Goal: Information Seeking & Learning: Learn about a topic

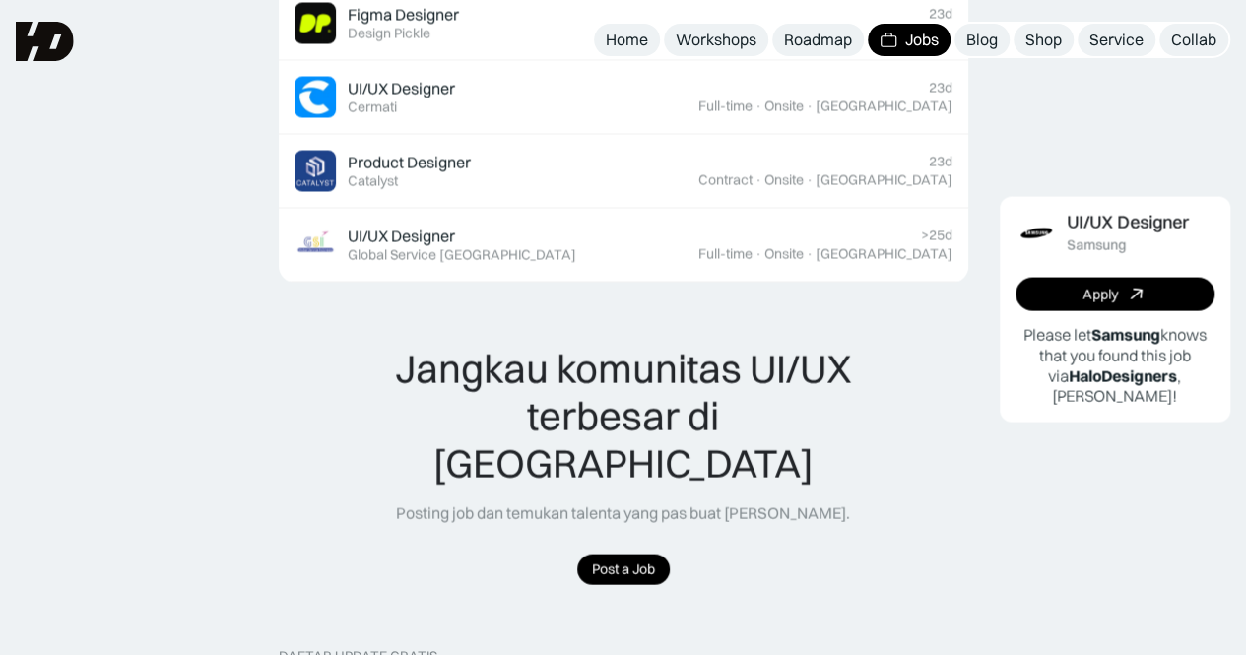
scroll to position [1674, 0]
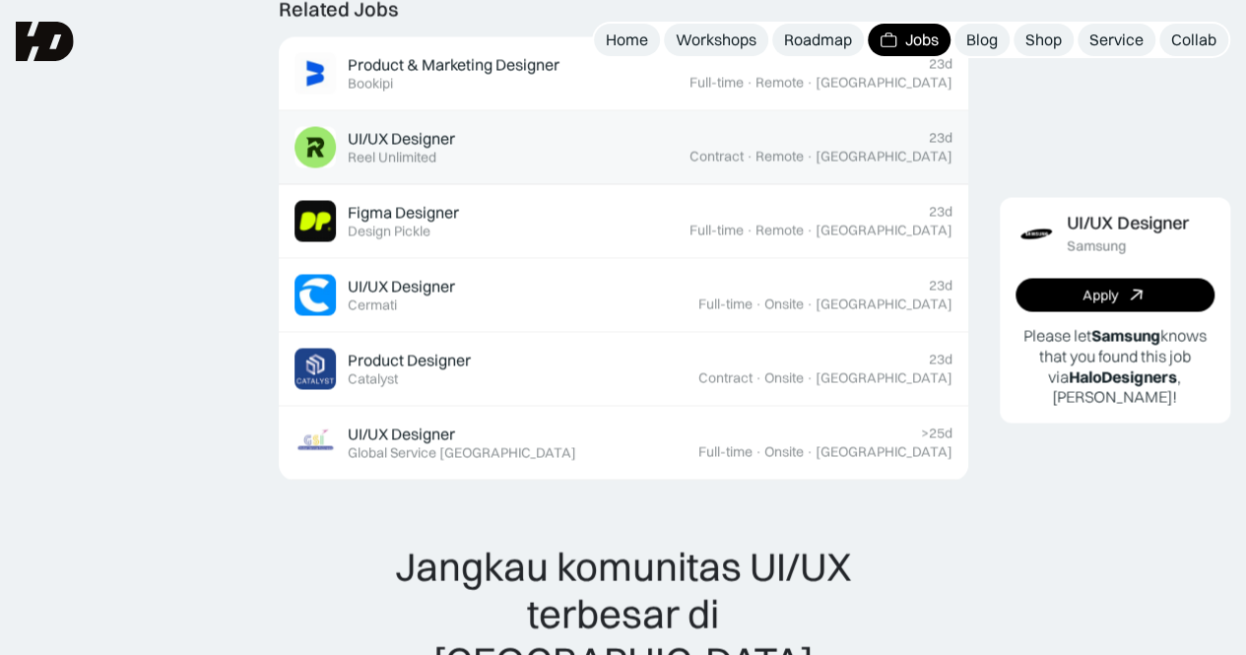
click at [801, 143] on div "23d Contract · Remote · Jakarta" at bounding box center [820, 146] width 263 height 35
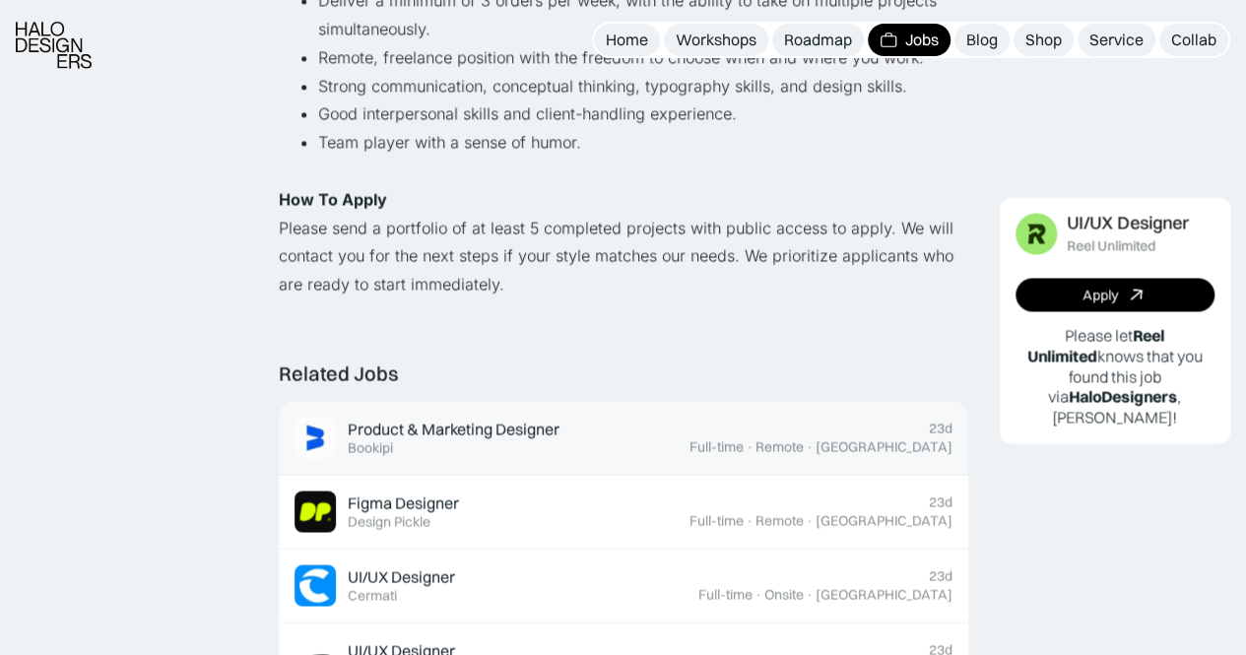
scroll to position [1674, 0]
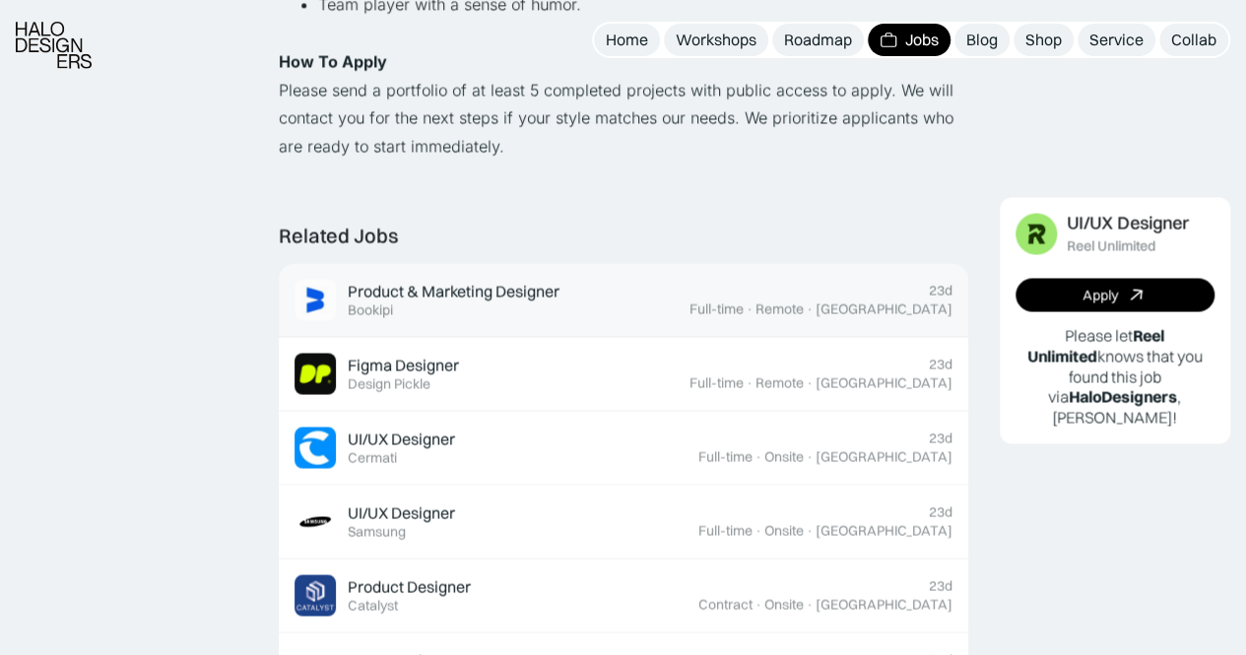
click at [453, 317] on div "Product & Marketing Designer Featured Bookipi" at bounding box center [454, 299] width 212 height 37
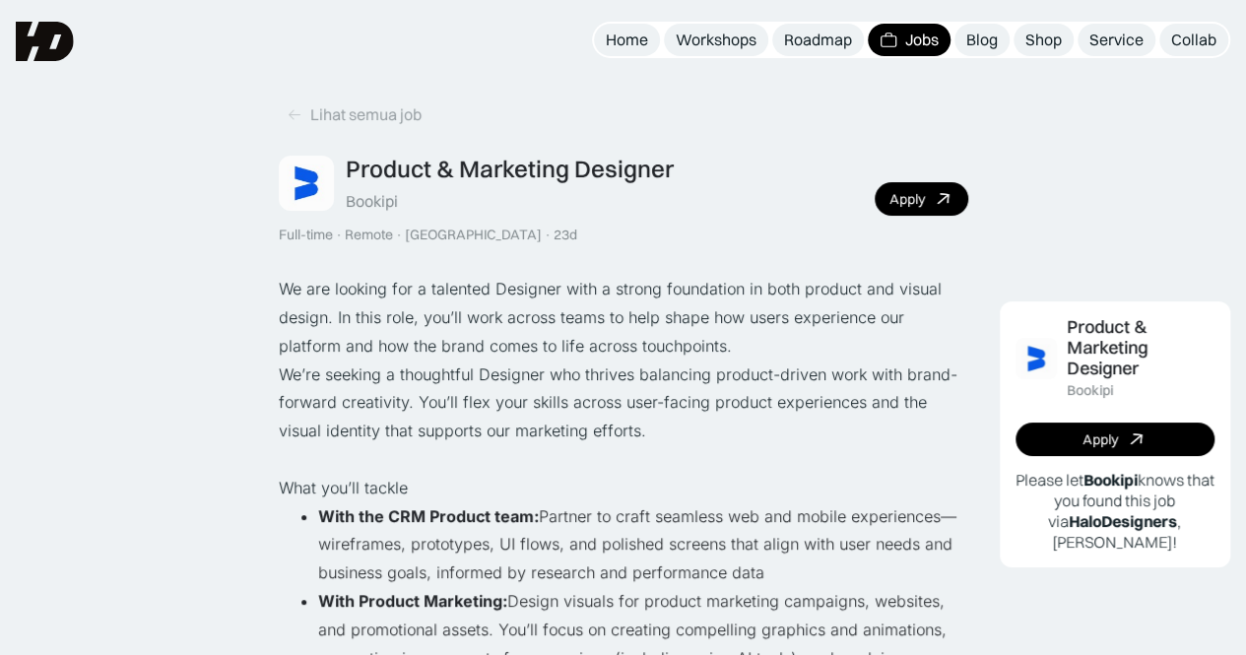
click at [774, 362] on p "We’re seeking a thoughtful Designer who thrives balancing product-driven work w…" at bounding box center [623, 403] width 689 height 85
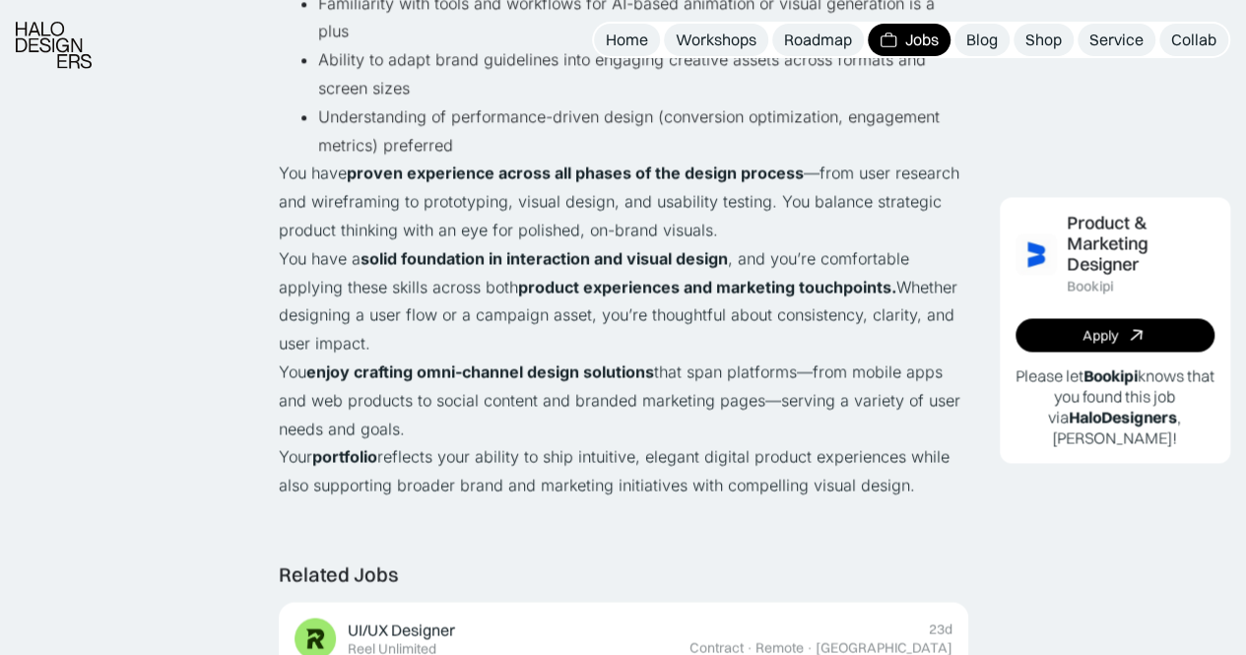
scroll to position [1871, 0]
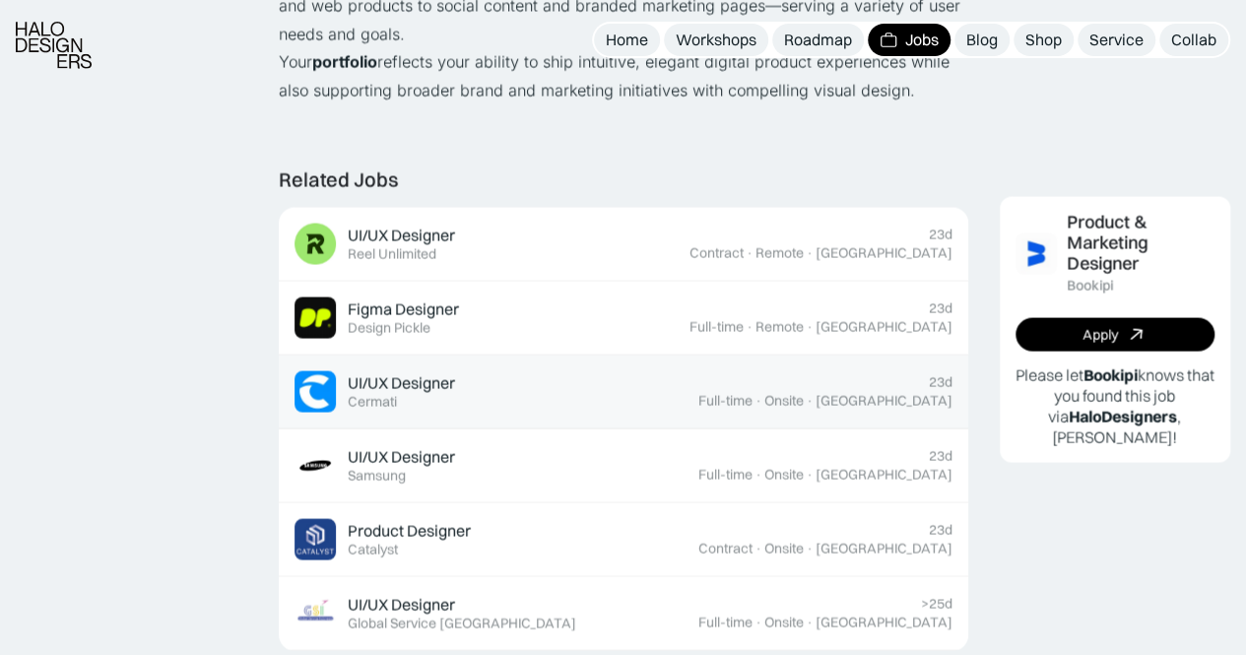
click at [621, 371] on div "UI/UX Designer Featured Cermati" at bounding box center [497, 391] width 404 height 41
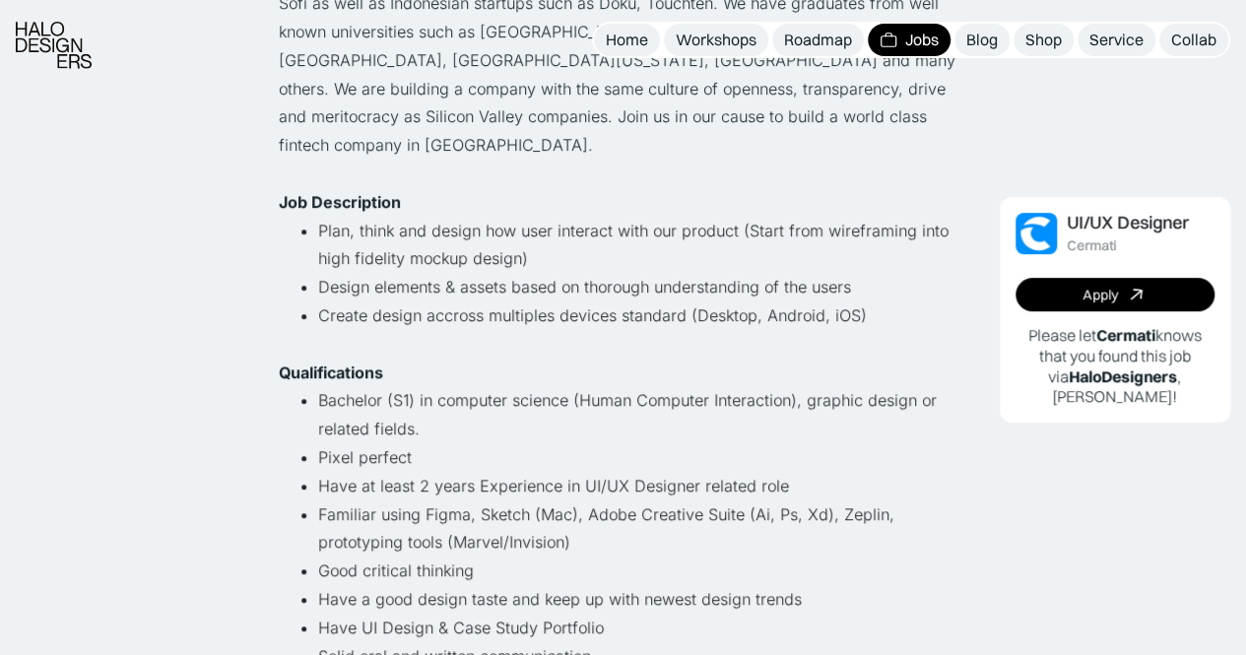
scroll to position [492, 0]
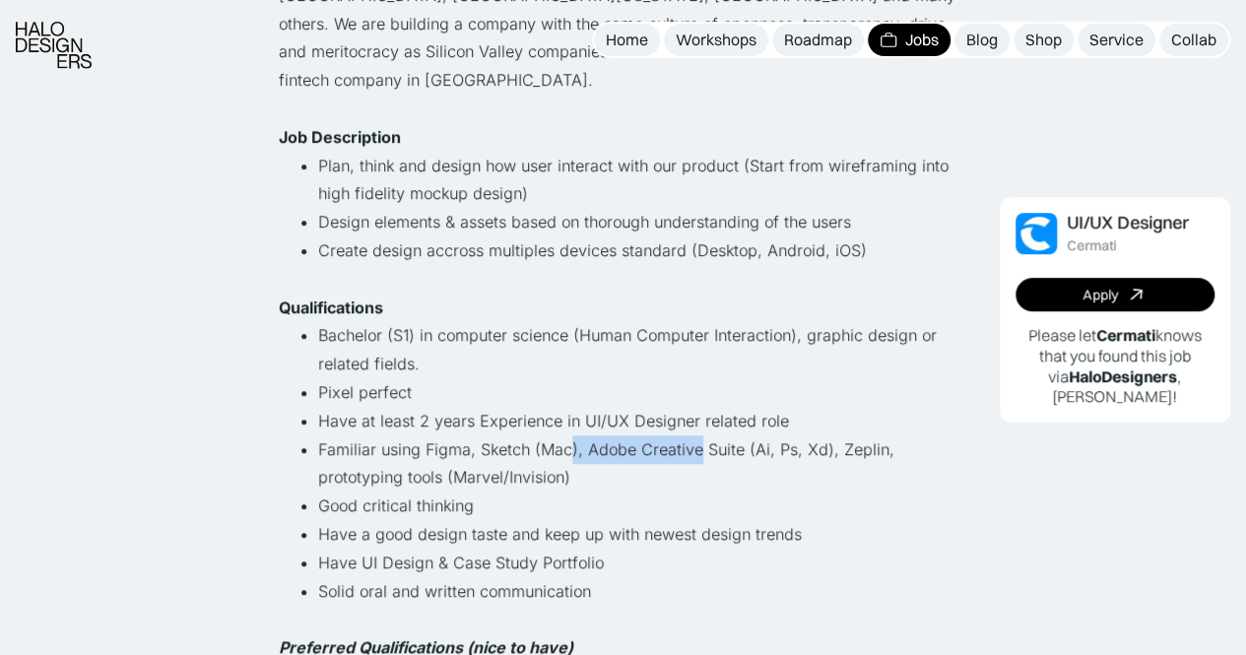
drag, startPoint x: 567, startPoint y: 421, endPoint x: 708, endPoint y: 417, distance: 140.9
click at [707, 435] on li "Familiar using Figma, Sketch (Mac), Adobe Creative Suite (Ai, Ps, Xd), Zeplin, …" at bounding box center [643, 463] width 650 height 57
click at [708, 436] on li "Familiar using Figma, Sketch (Mac), Adobe Creative Suite (Ai, Ps, Xd), Zeplin, …" at bounding box center [643, 463] width 650 height 57
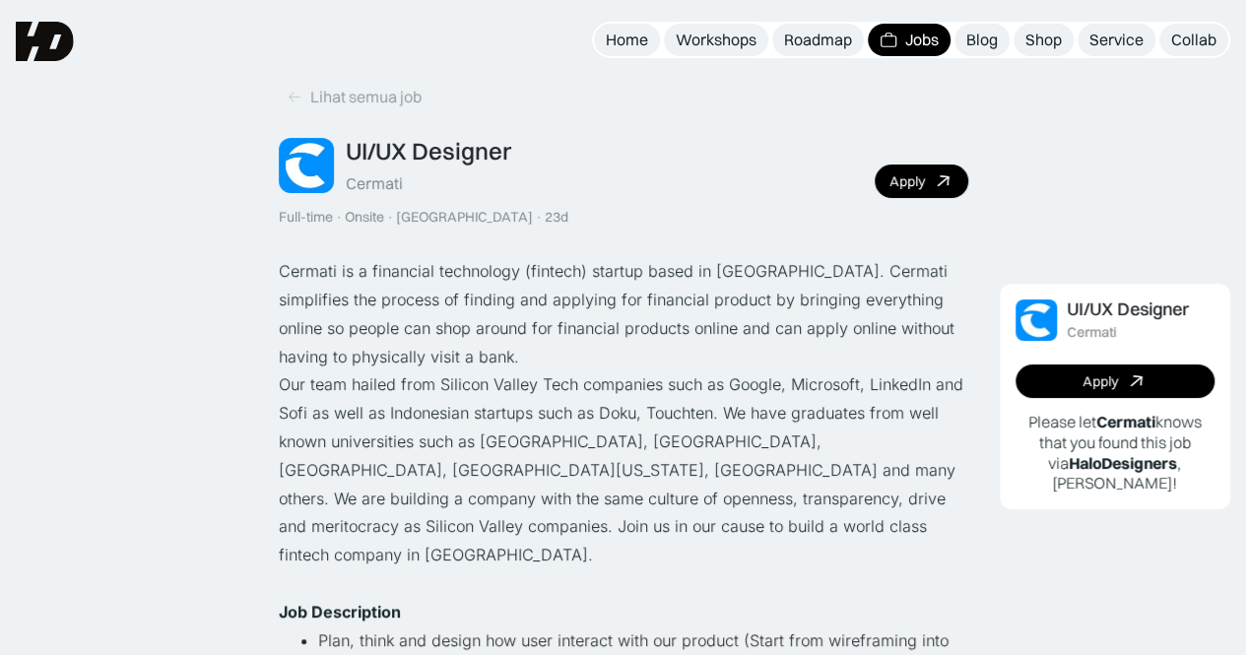
scroll to position [0, 0]
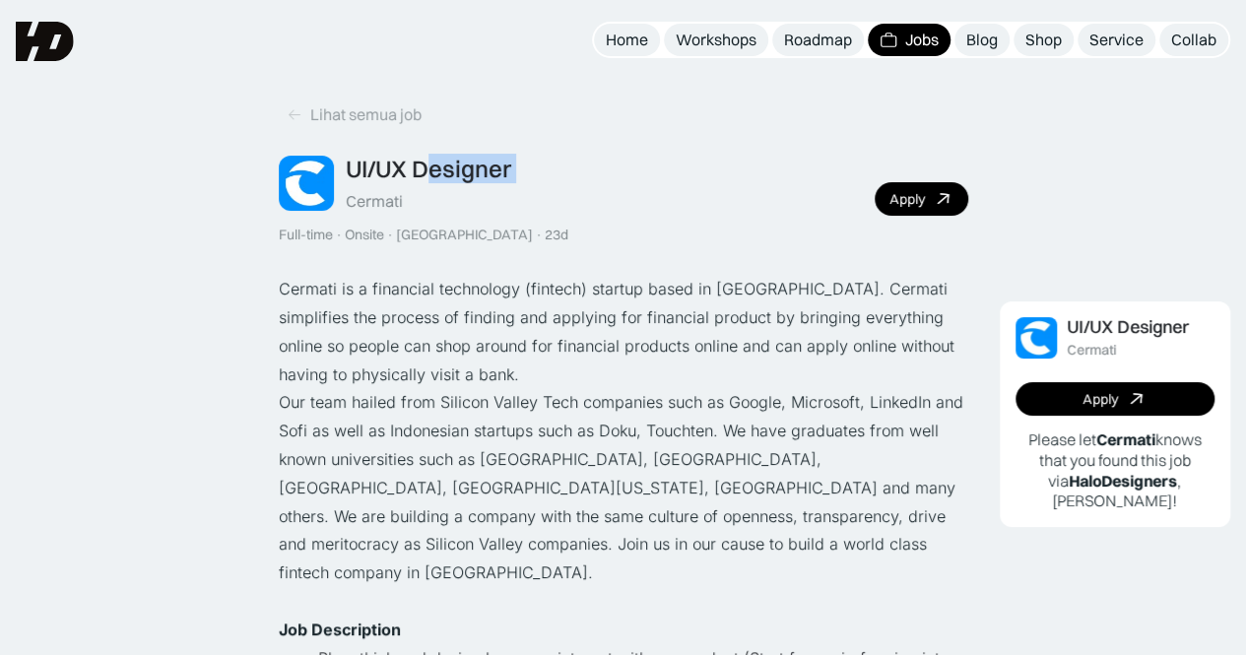
drag, startPoint x: 345, startPoint y: 202, endPoint x: 429, endPoint y: 196, distance: 84.9
click at [429, 196] on div "UI/UX Designer Cermati" at bounding box center [428, 183] width 165 height 57
click at [363, 202] on div "Cermati" at bounding box center [374, 201] width 57 height 21
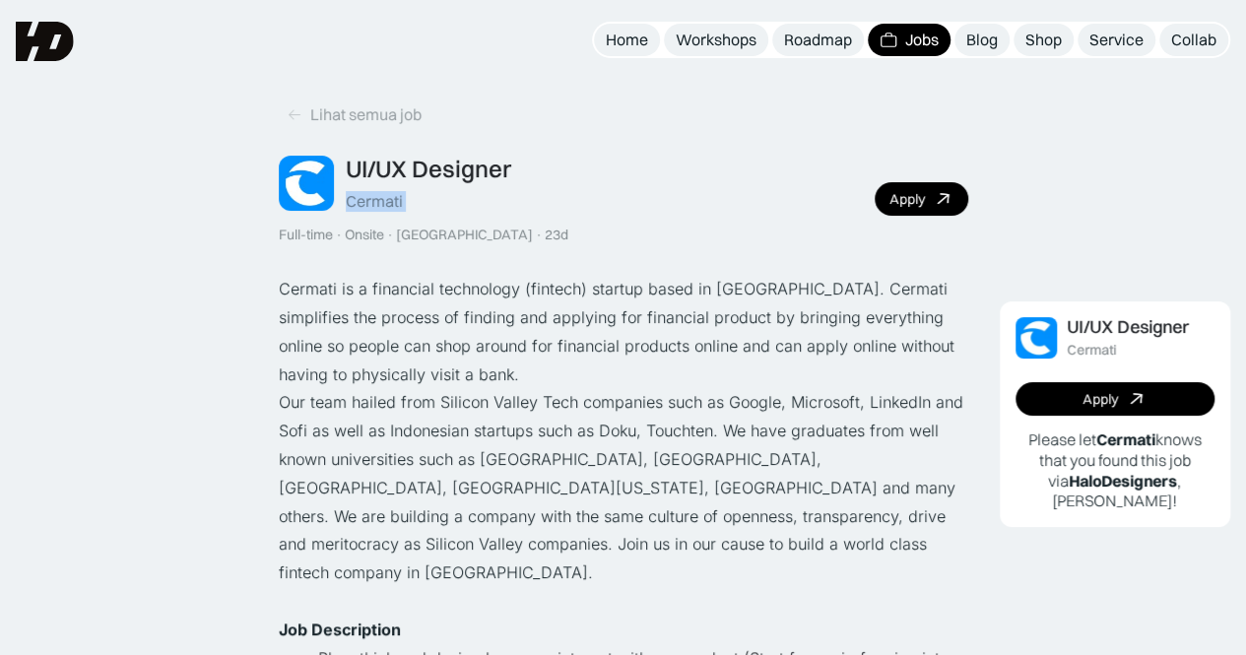
click at [906, 42] on div "Jobs" at bounding box center [921, 40] width 33 height 21
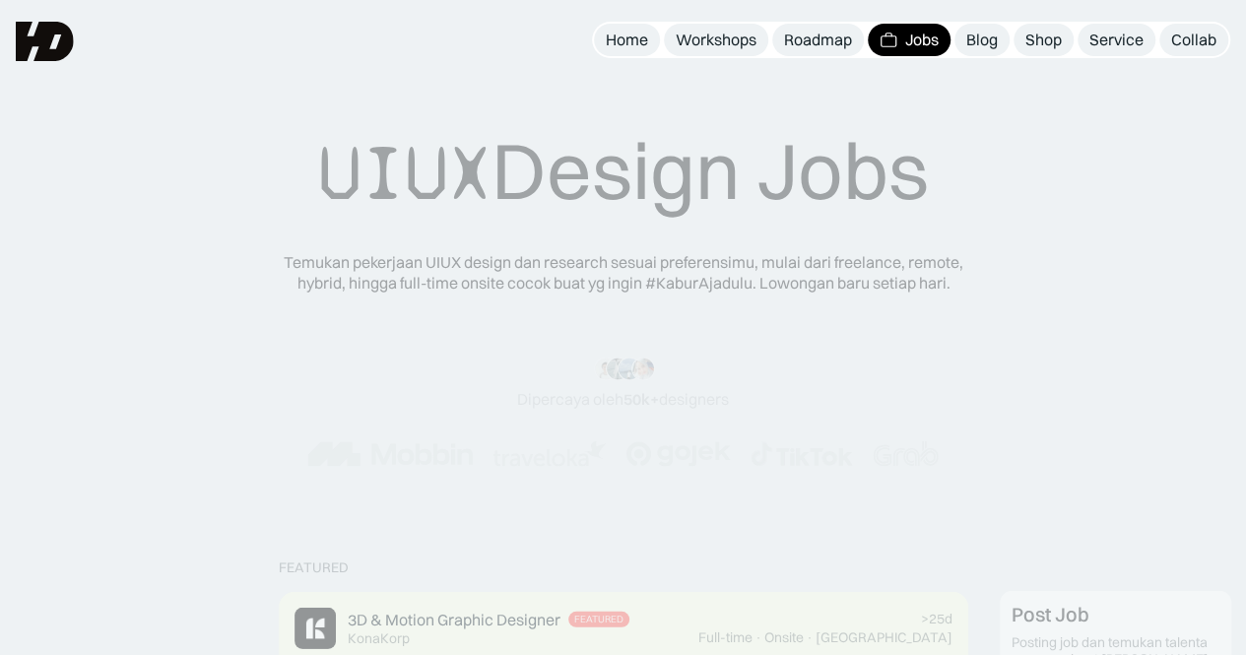
click at [817, 41] on div "Roadmap" at bounding box center [818, 40] width 68 height 21
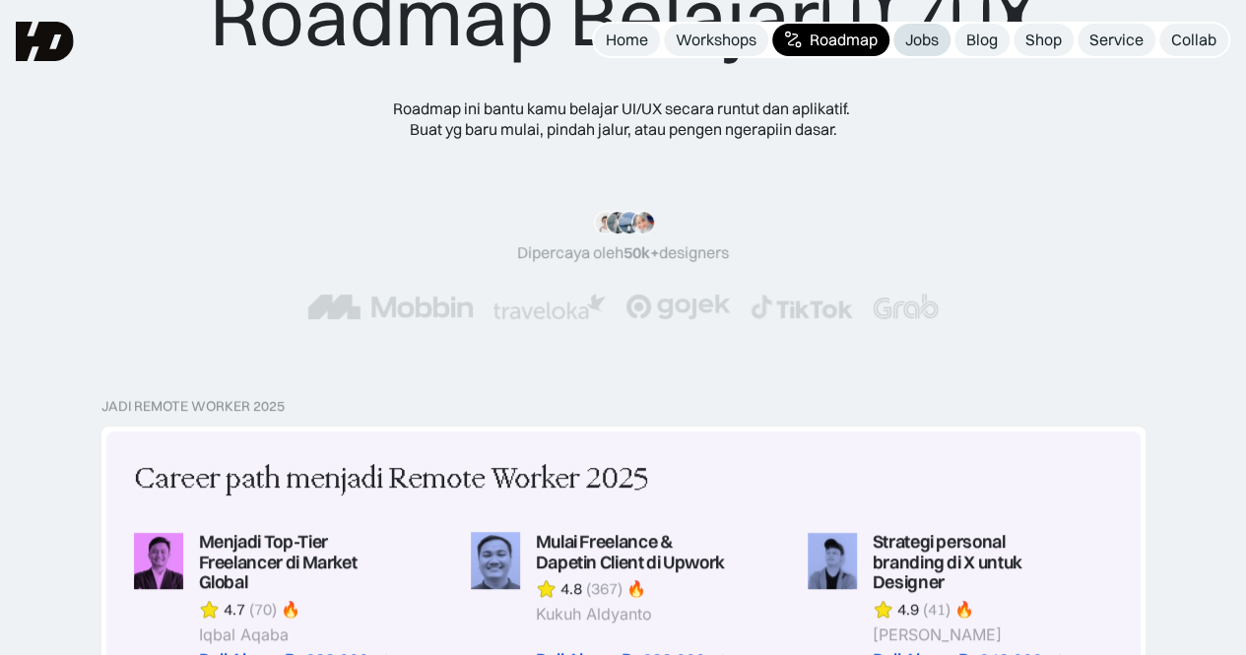
scroll to position [98, 0]
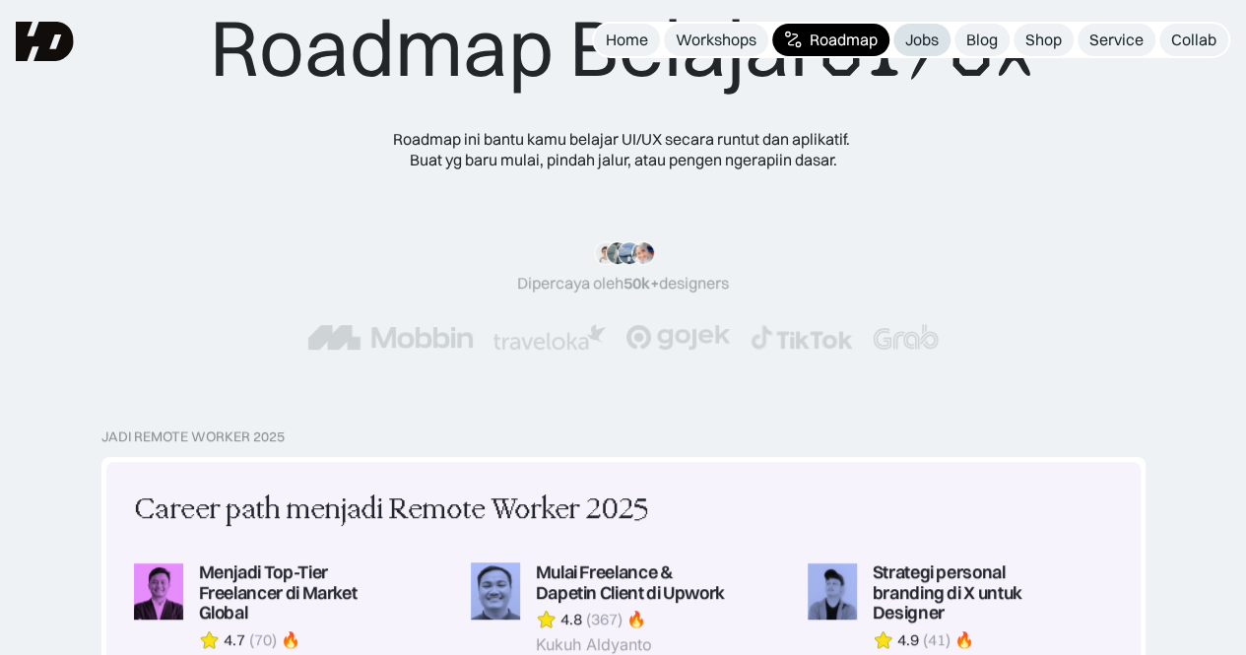
click at [922, 40] on div "Jobs" at bounding box center [921, 40] width 33 height 21
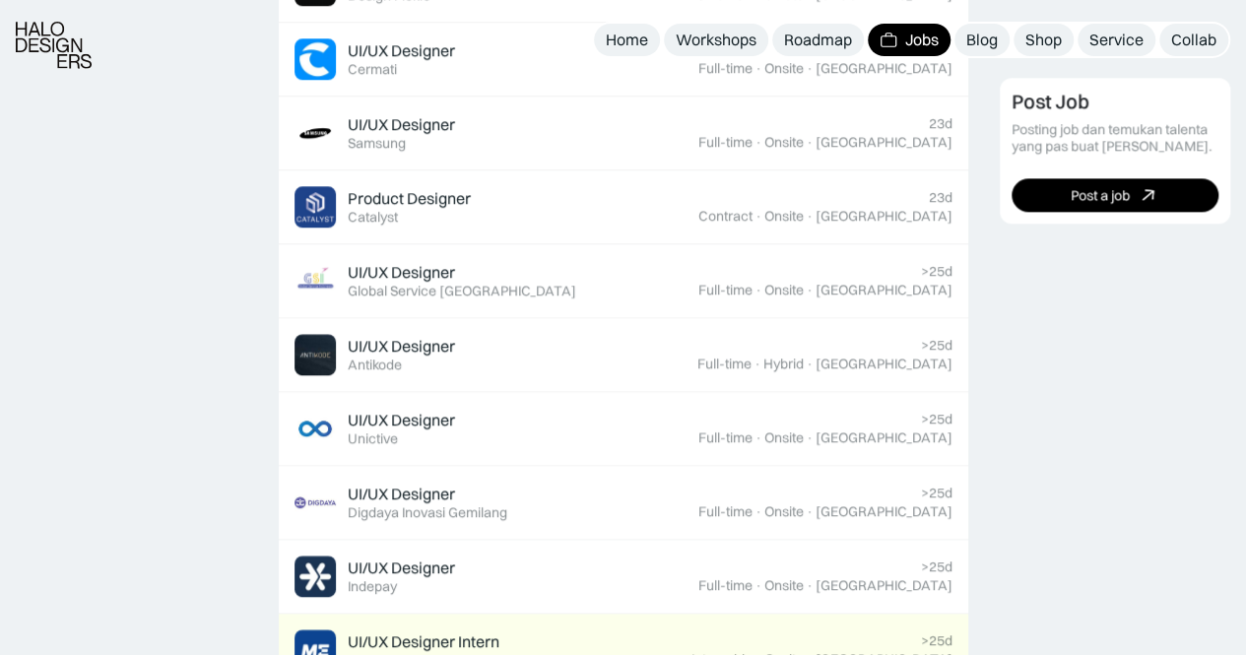
scroll to position [1083, 0]
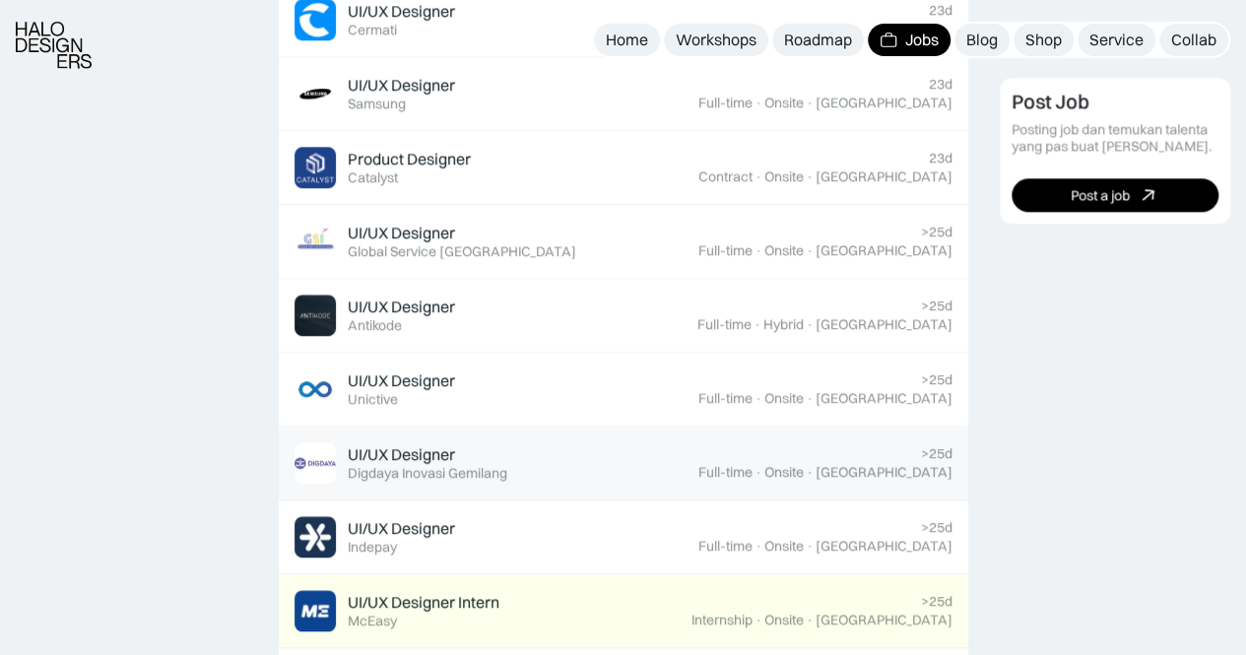
click at [516, 454] on div "UI/UX Designer Featured Digdaya Inovasi Gemilang" at bounding box center [497, 462] width 404 height 41
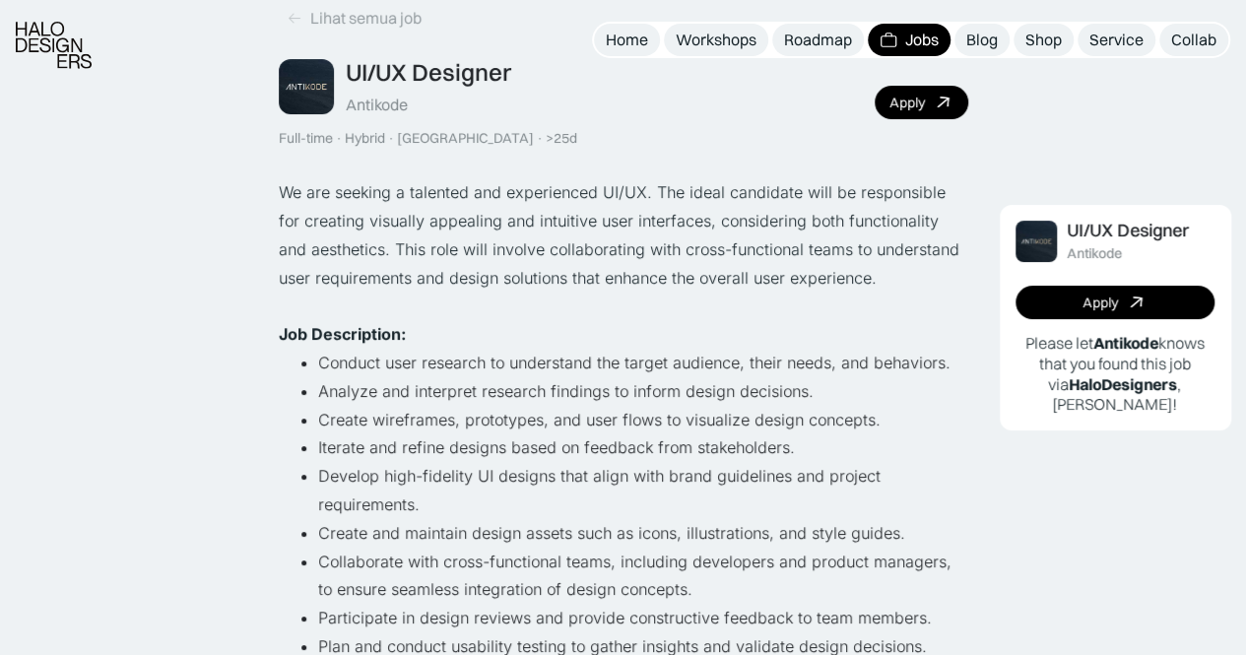
scroll to position [98, 0]
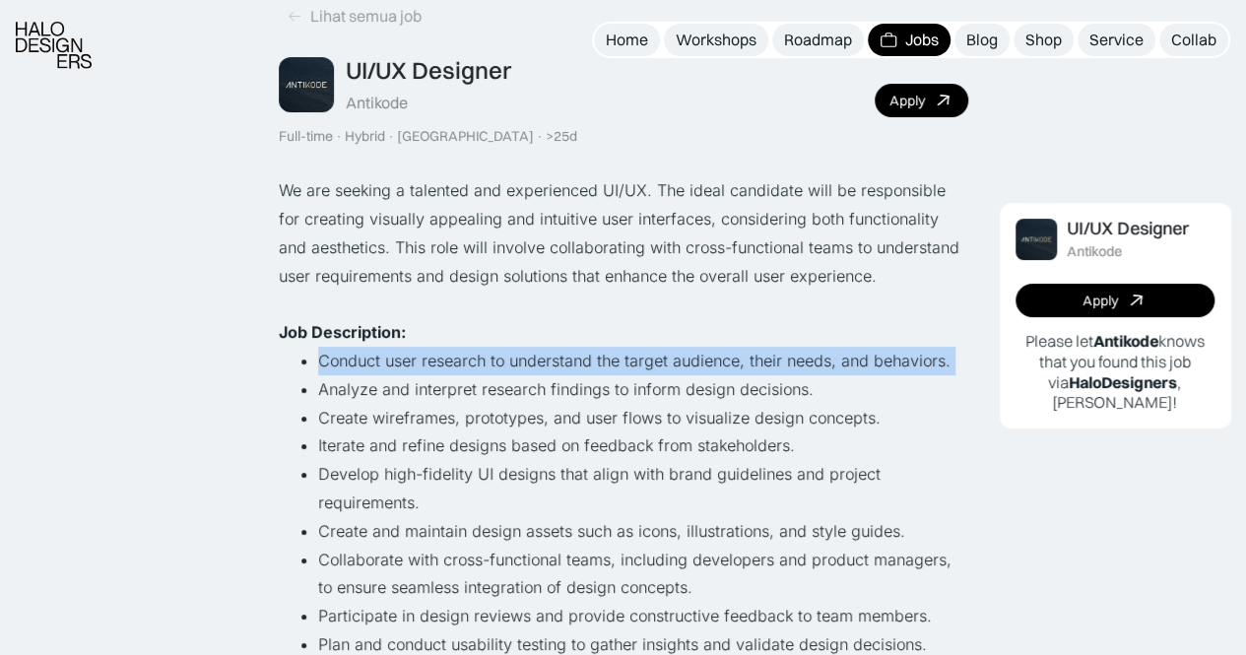
drag, startPoint x: 367, startPoint y: 362, endPoint x: 580, endPoint y: 339, distance: 214.1
click at [580, 339] on div "We are seeking a talented and experienced UI/UX. The ideal candidate will be re…" at bounding box center [623, 630] width 689 height 908
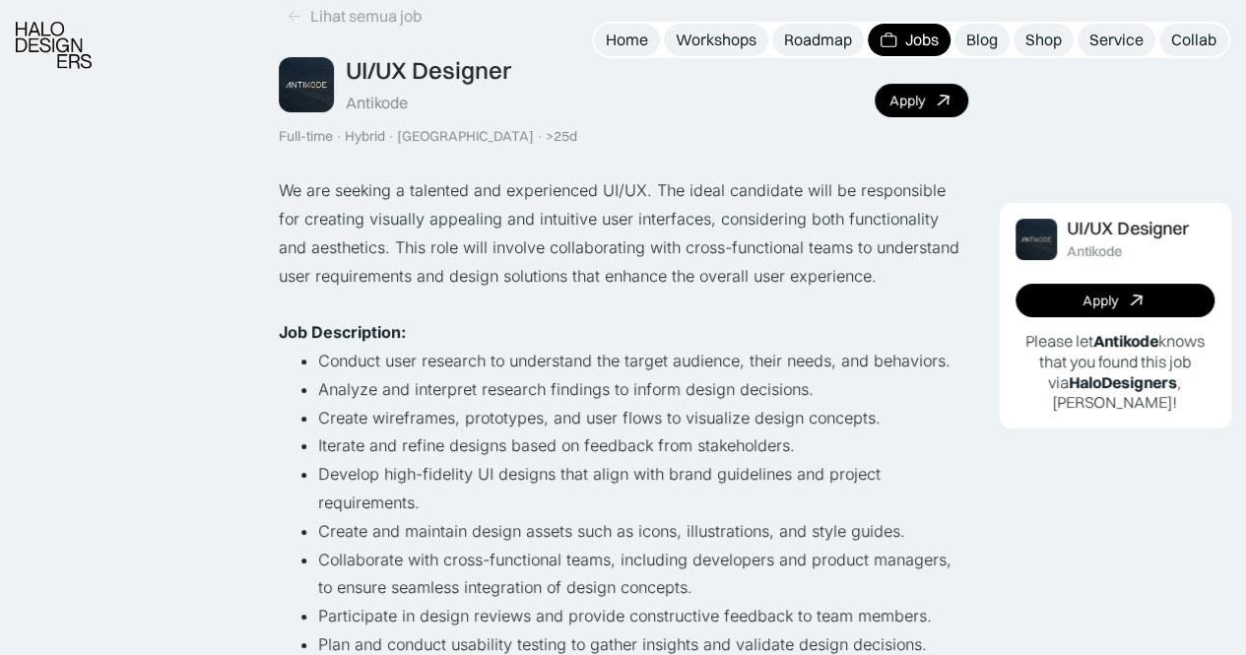
click at [539, 411] on li "Create wireframes, prototypes, and user flows to visualize design concepts." at bounding box center [643, 418] width 650 height 29
click at [542, 401] on li "Analyze and interpret research findings to inform design decisions." at bounding box center [643, 389] width 650 height 29
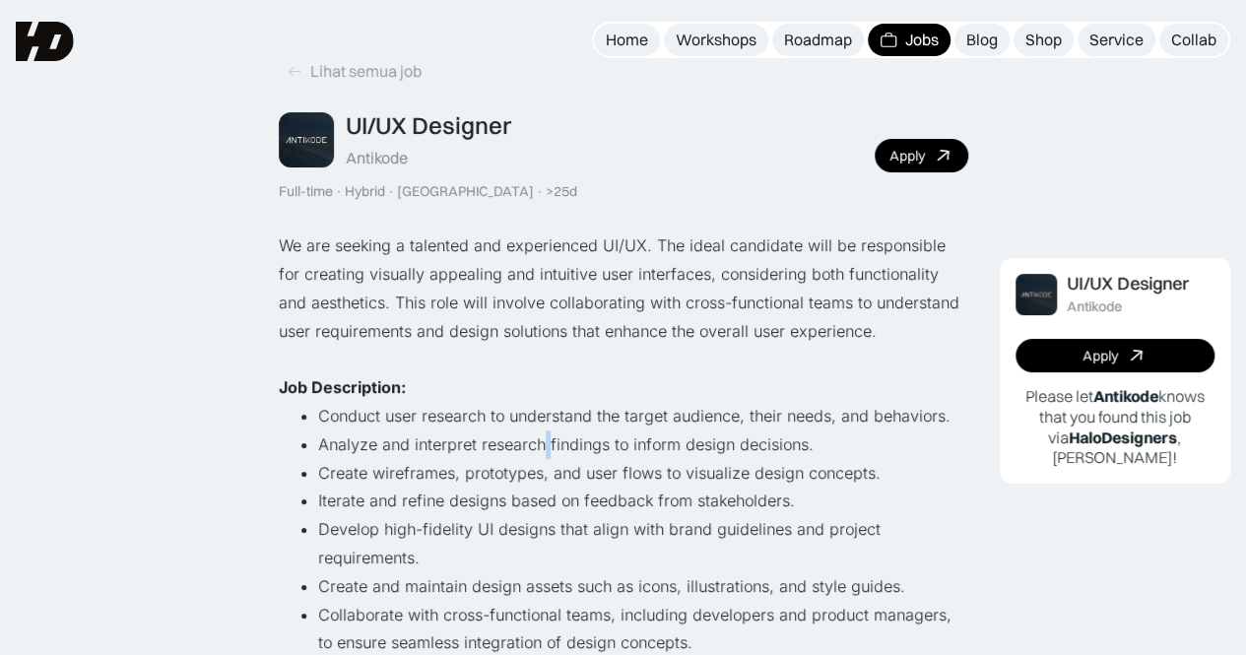
scroll to position [0, 0]
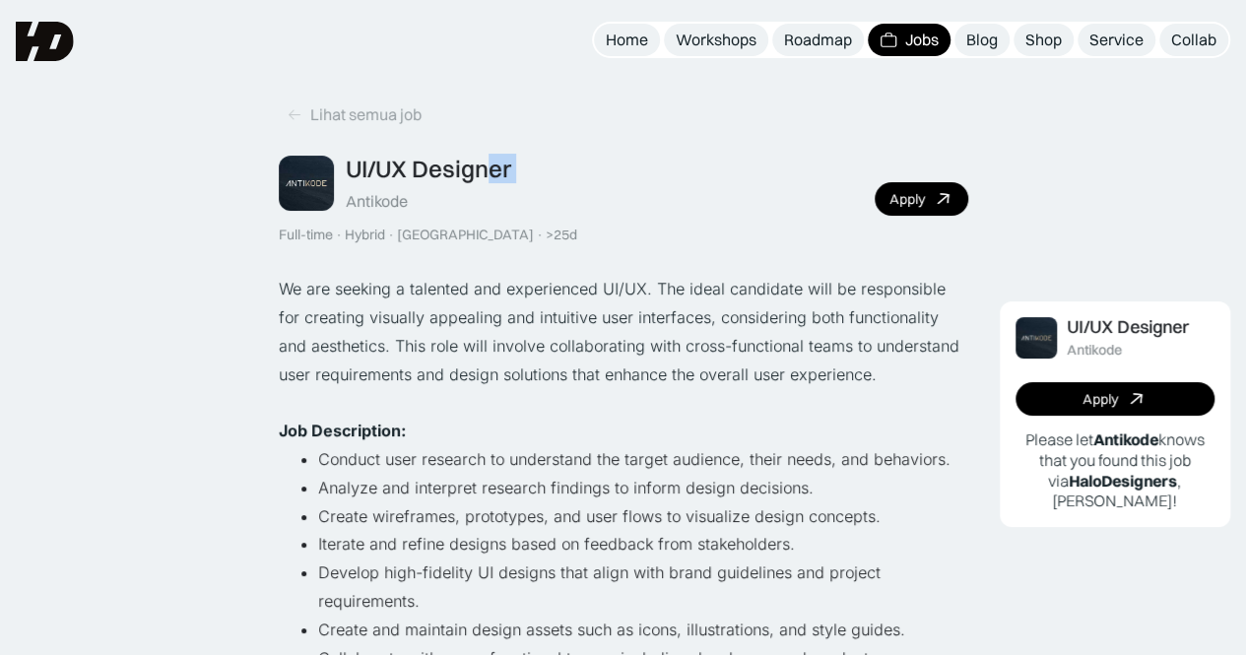
drag, startPoint x: 349, startPoint y: 199, endPoint x: 491, endPoint y: 186, distance: 142.4
click at [491, 186] on div "UI/UX Designer Antikode" at bounding box center [428, 183] width 165 height 57
click at [422, 204] on div "UI/UX Designer Antikode" at bounding box center [428, 183] width 165 height 57
click at [364, 194] on div "Antikode" at bounding box center [377, 201] width 62 height 21
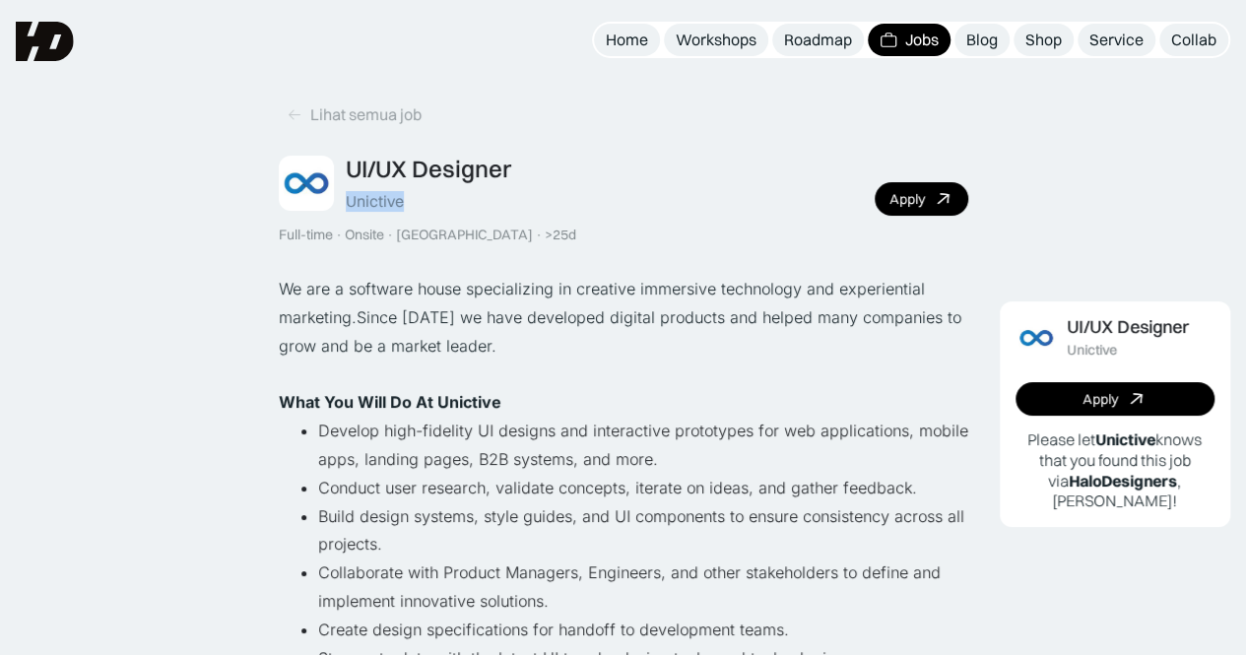
drag, startPoint x: 350, startPoint y: 204, endPoint x: 405, endPoint y: 205, distance: 55.2
click at [405, 205] on div "UI/UX Designer Unictive" at bounding box center [428, 183] width 165 height 57
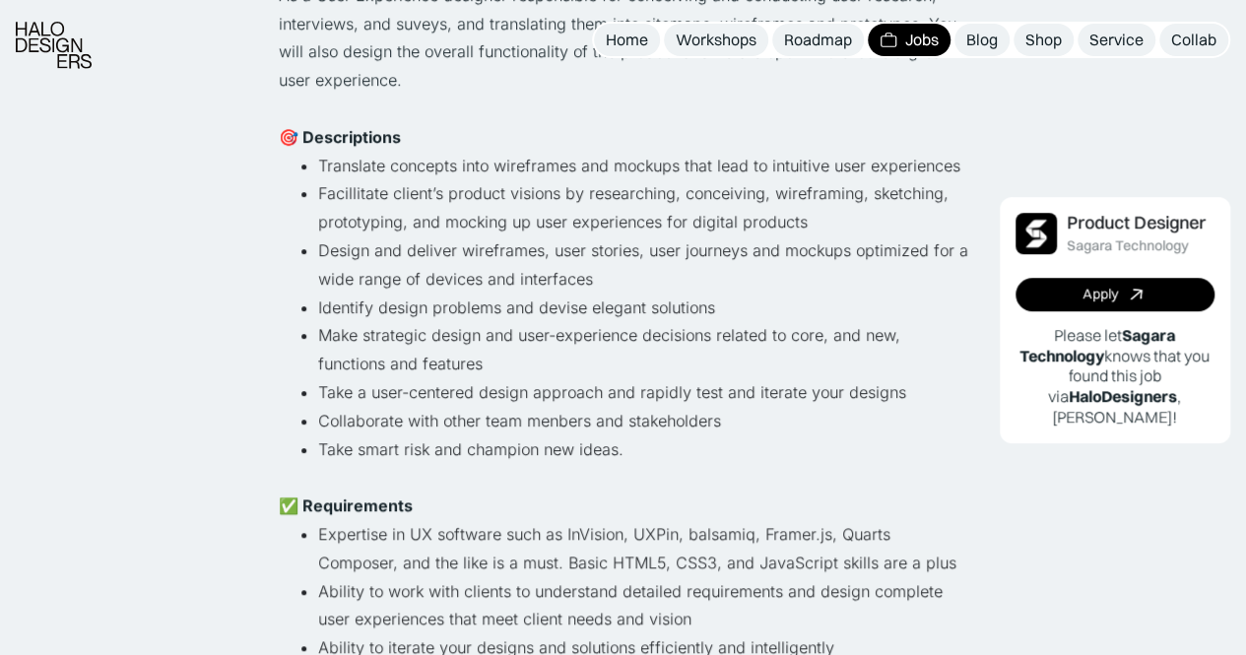
scroll to position [591, 0]
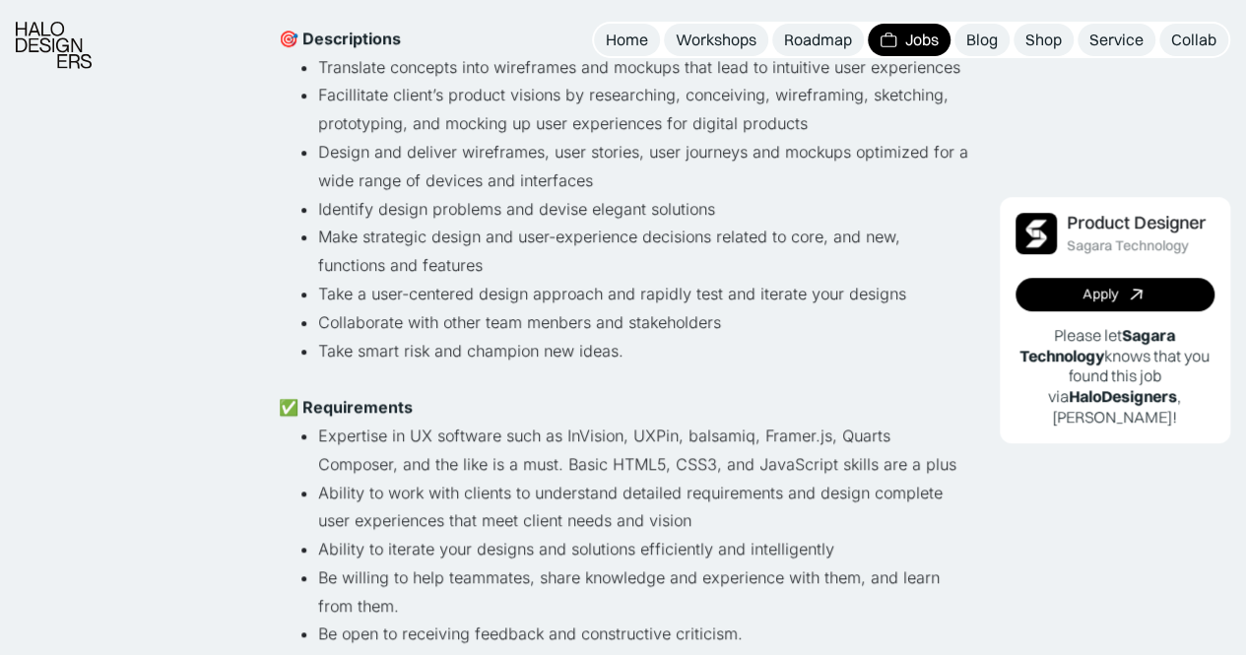
click at [654, 432] on li "Expertise in UX software such as InVision, UXPin, balsamiq, Framer.js, Quarts C…" at bounding box center [643, 450] width 650 height 57
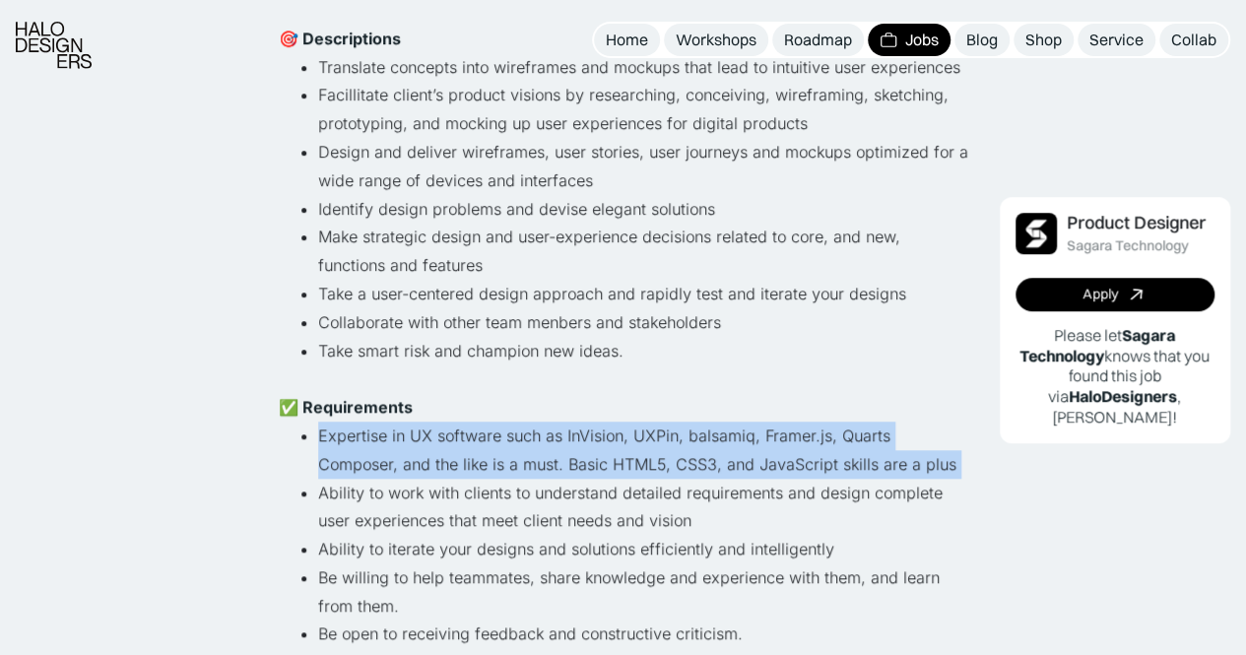
click at [654, 432] on li "Expertise in UX software such as InVision, UXPin, balsamiq, Framer.js, Quarts C…" at bounding box center [643, 450] width 650 height 57
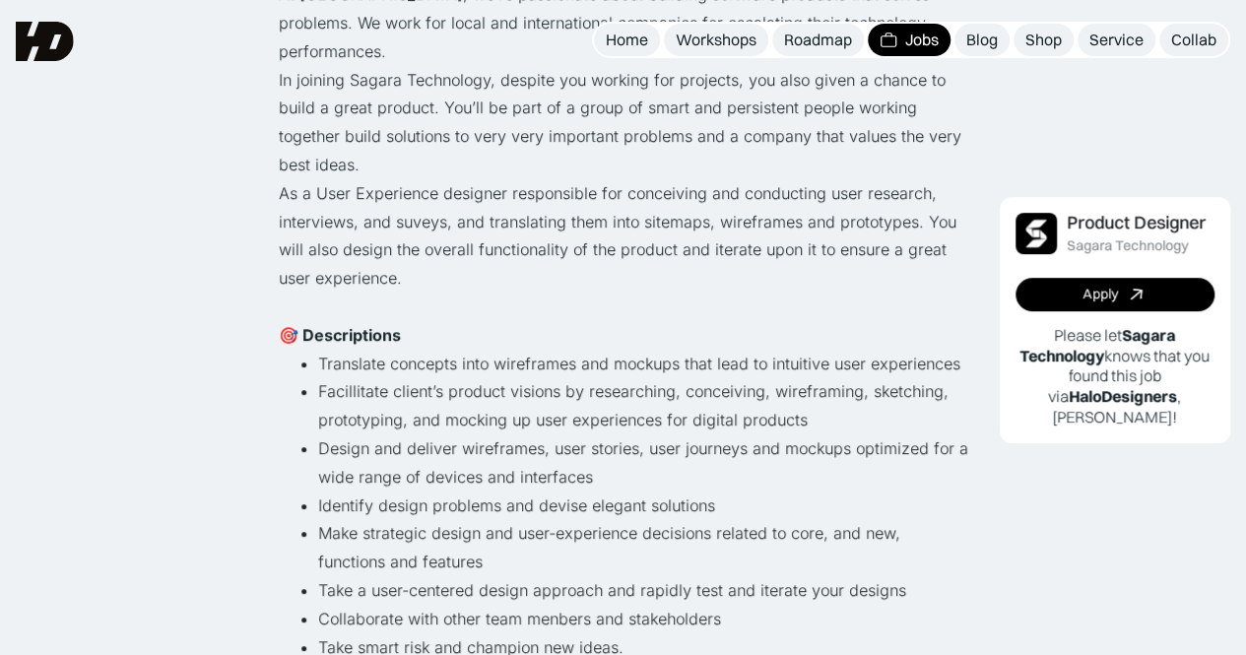
scroll to position [197, 0]
